Goal: Find specific page/section: Find specific page/section

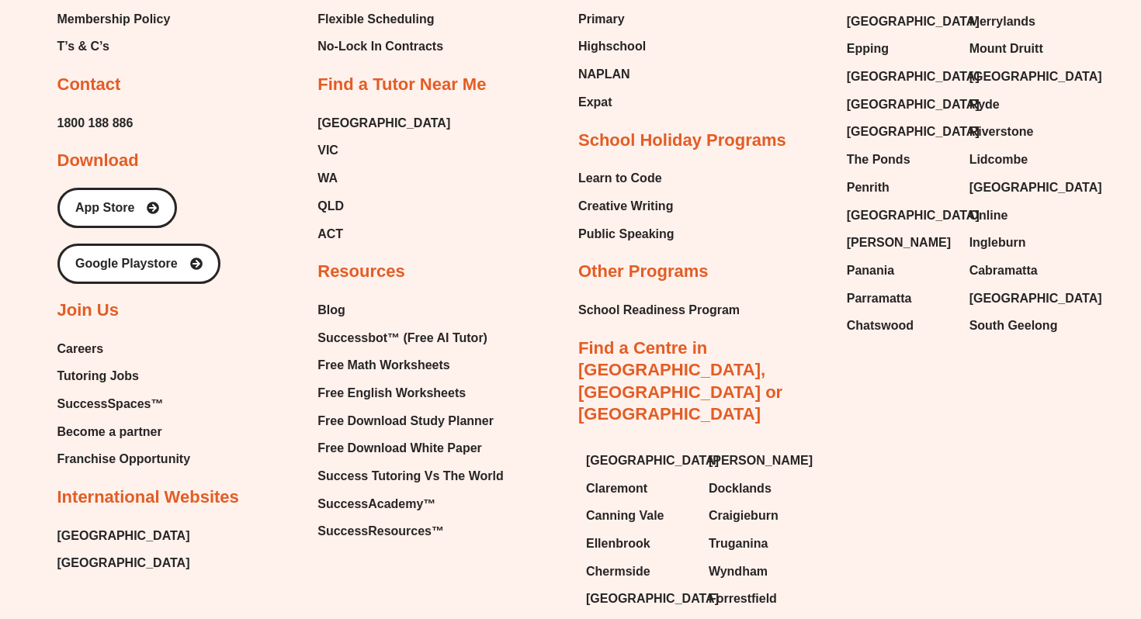
scroll to position [6540, 0]
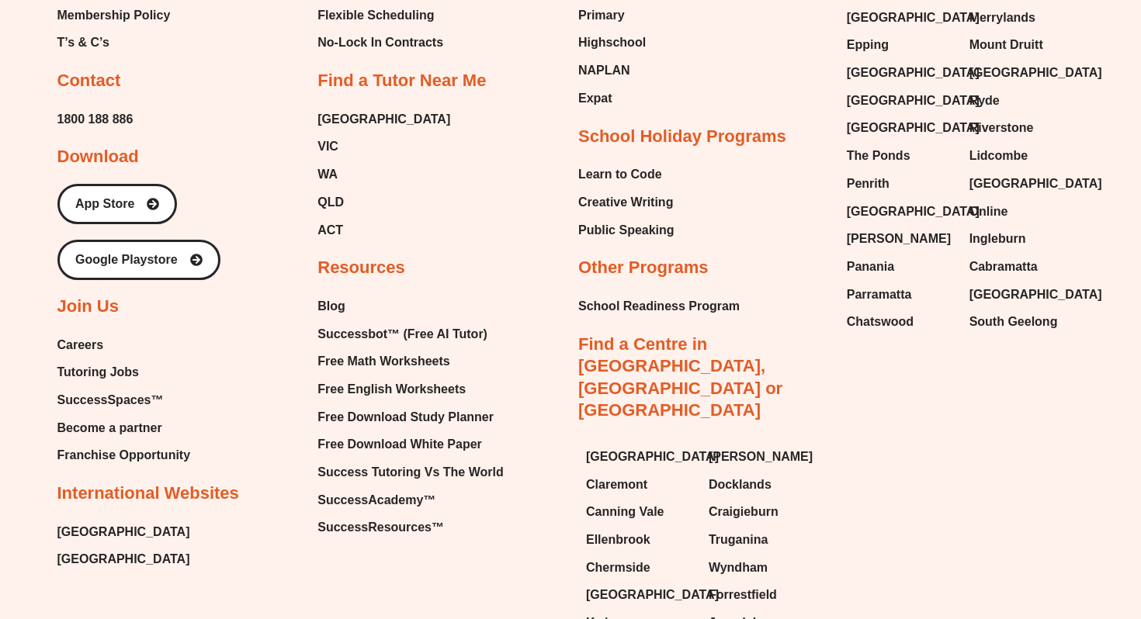
click at [85, 334] on span "Careers" at bounding box center [80, 345] width 47 height 23
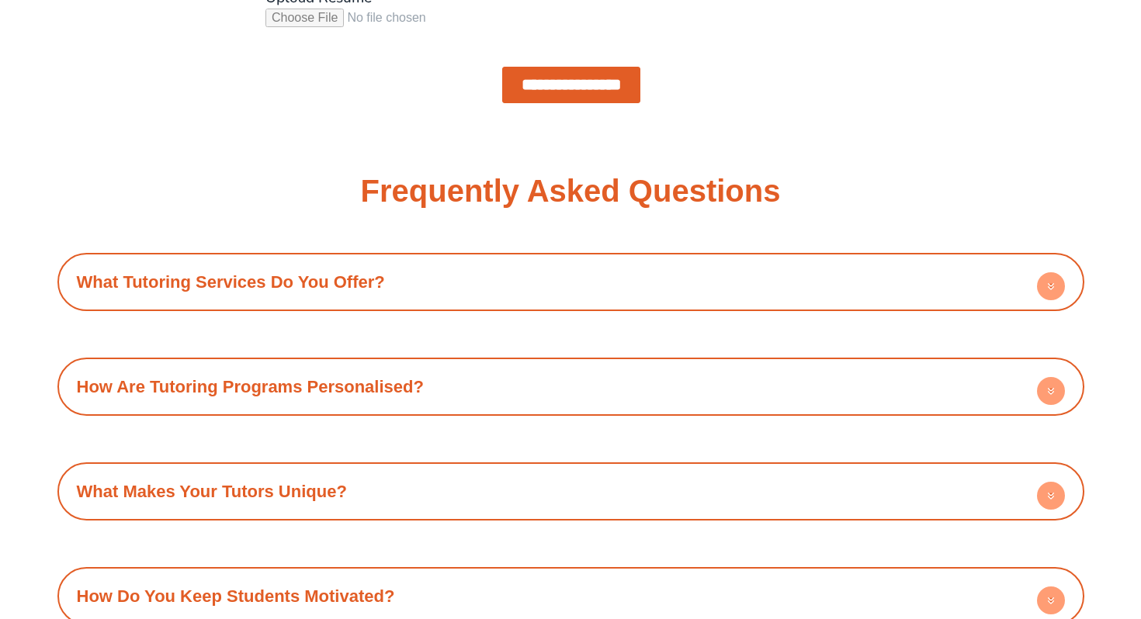
scroll to position [1668, 0]
